Goal: Transaction & Acquisition: Purchase product/service

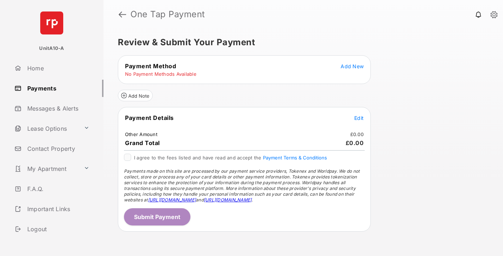
click at [352, 66] on span "Add New" at bounding box center [352, 66] width 23 height 6
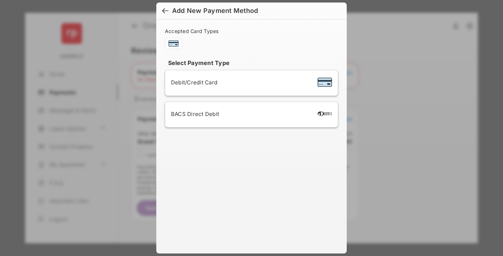
click at [192, 82] on span "Debit/Credit Card" at bounding box center [194, 82] width 46 height 7
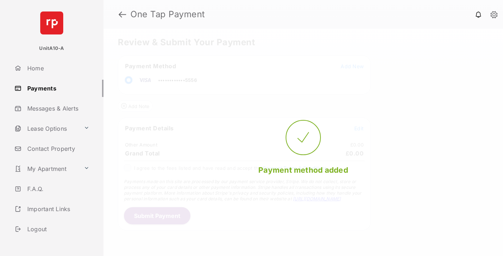
click at [359, 128] on span "Edit" at bounding box center [358, 128] width 9 height 6
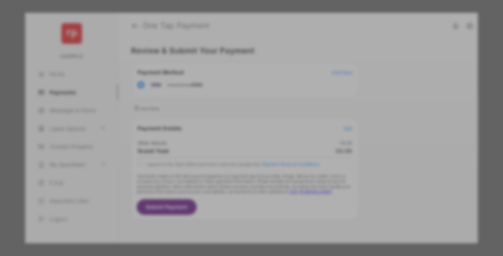
type input "***"
click at [227, 187] on button "Save" at bounding box center [227, 189] width 36 height 17
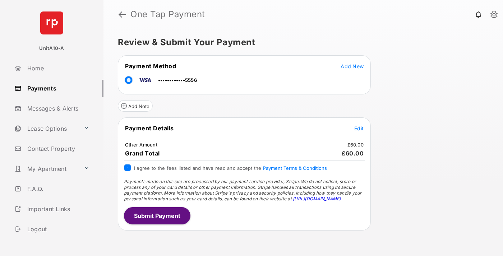
click at [157, 216] on button "Submit Payment" at bounding box center [157, 215] width 66 height 17
